Goal: Task Accomplishment & Management: Complete application form

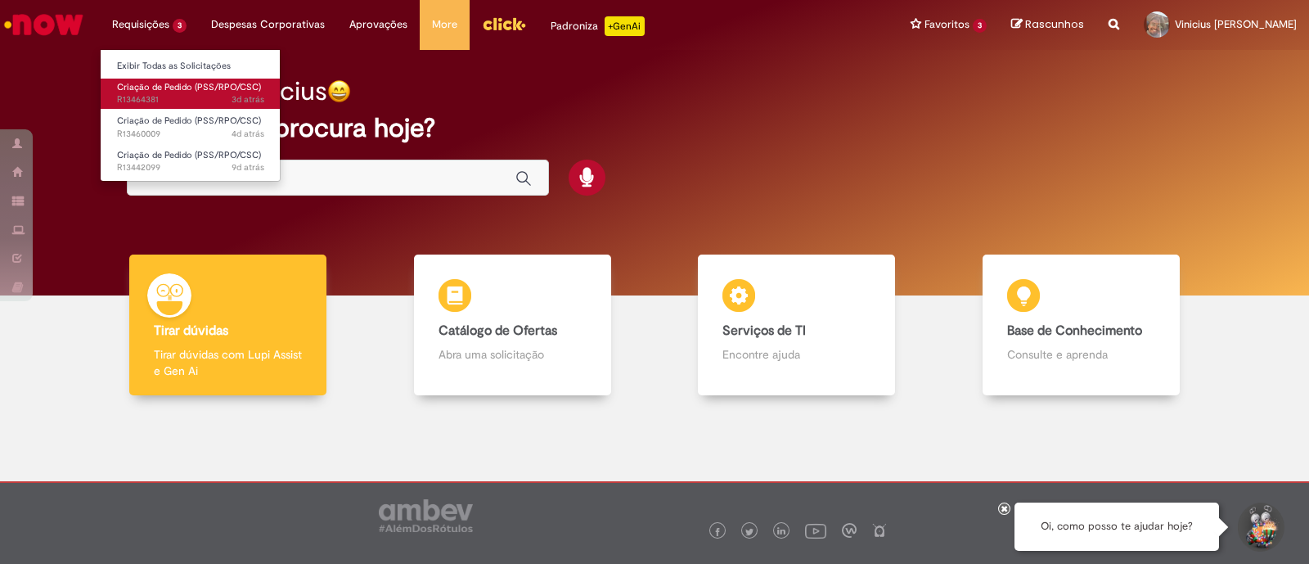
click at [173, 81] on span "Criação de Pedido (PSS/RPO/CSC)" at bounding box center [189, 87] width 144 height 12
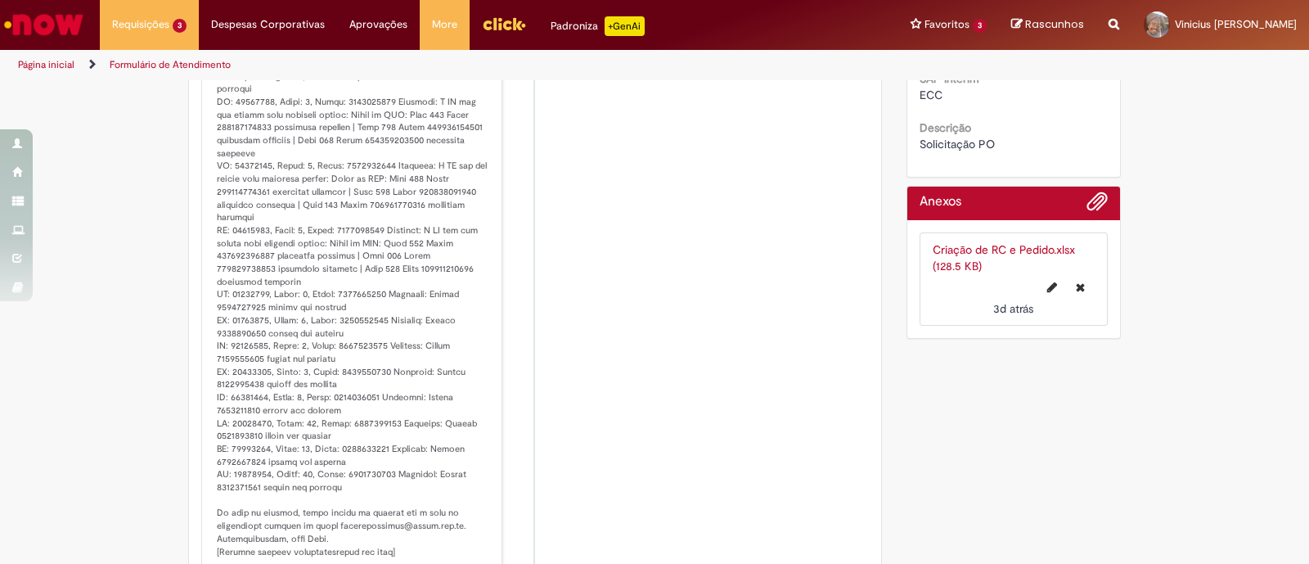
scroll to position [374, 0]
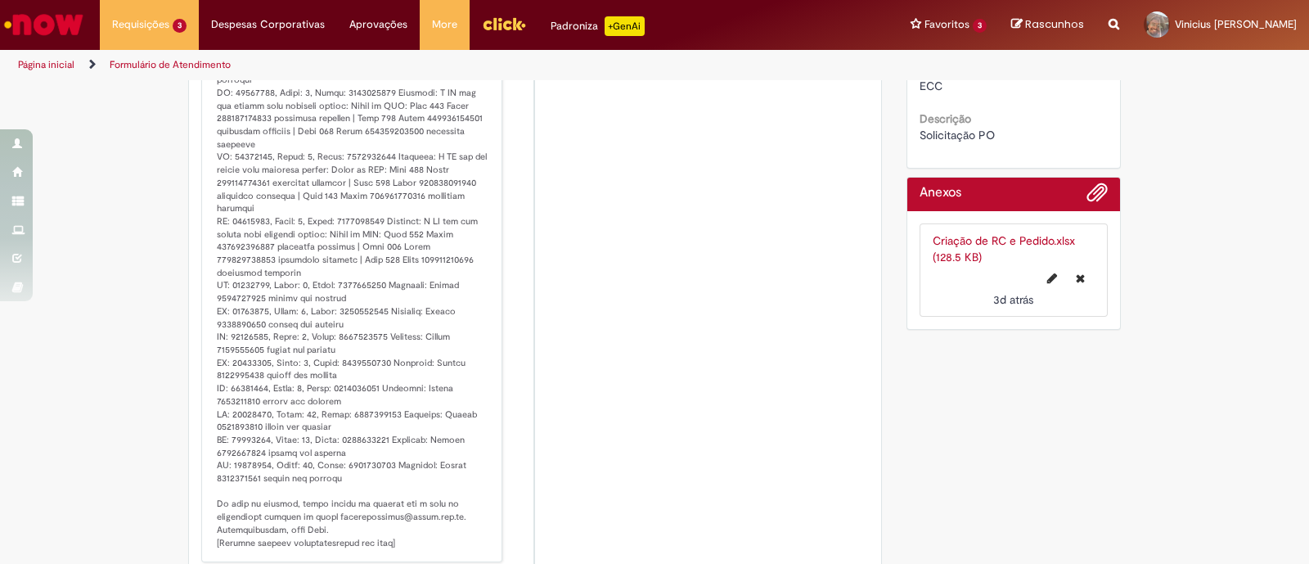
click at [232, 293] on p "Histórico de tíquete" at bounding box center [353, 234] width 272 height 629
copy p "4522078913"
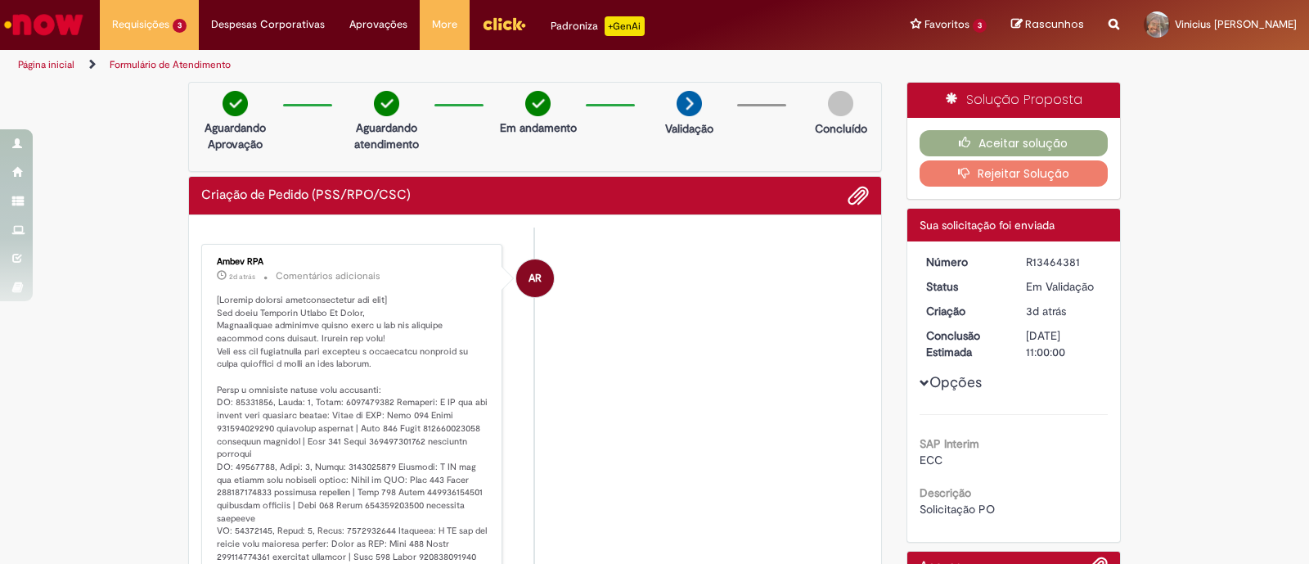
click at [1044, 264] on div "R13464381" at bounding box center [1064, 262] width 76 height 16
drag, startPoint x: 1044, startPoint y: 264, endPoint x: 1071, endPoint y: 265, distance: 27.8
click at [1071, 265] on div "R13464381" at bounding box center [1064, 262] width 76 height 16
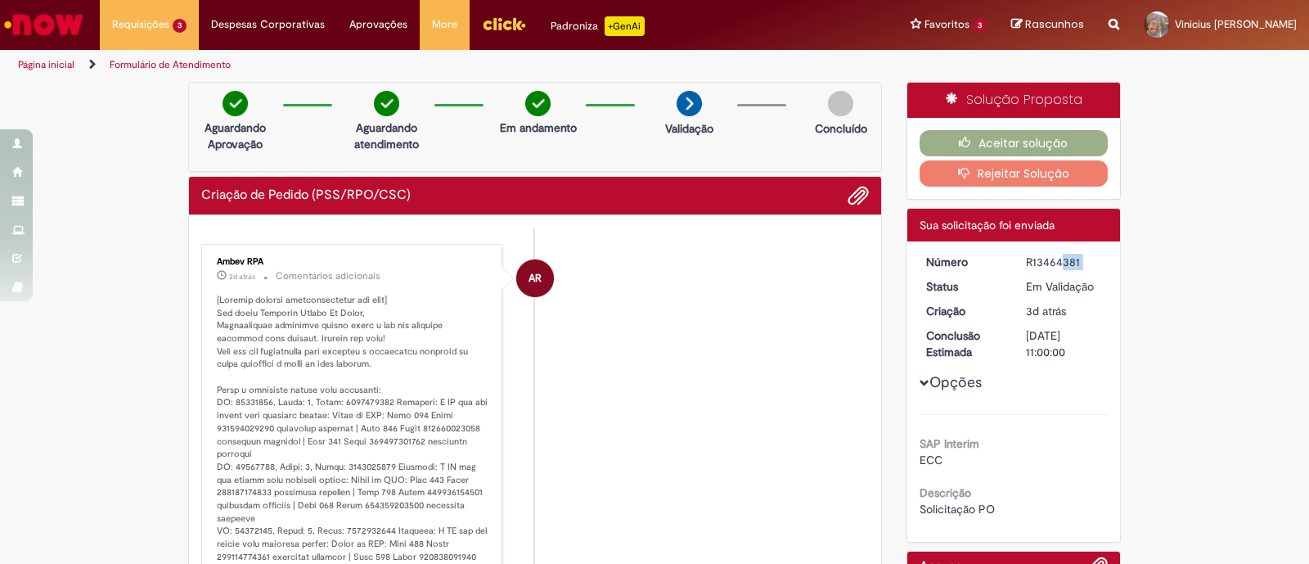
click at [1071, 265] on div "R13464381" at bounding box center [1064, 262] width 76 height 16
copy dd "R13464381"
